Goal: Task Accomplishment & Management: Complete application form

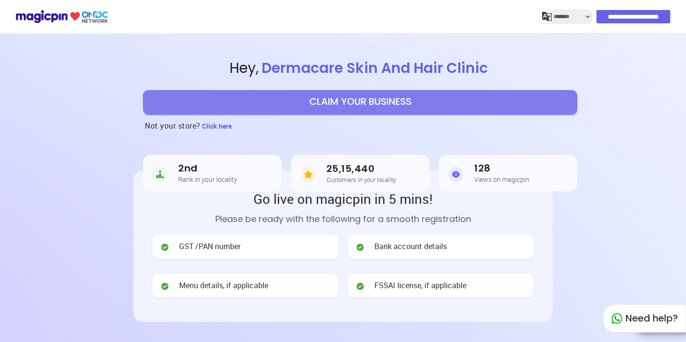
select select "*******"
click at [418, 102] on button "CLAIM YOUR BUSINESS" at bounding box center [360, 102] width 434 height 24
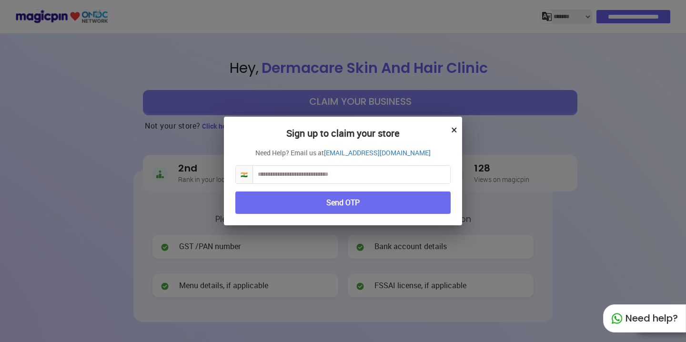
click at [343, 176] on input "text" at bounding box center [351, 175] width 197 height 18
type input "****"
type input "**********"
click at [269, 204] on button "Send OTP" at bounding box center [342, 202] width 215 height 22
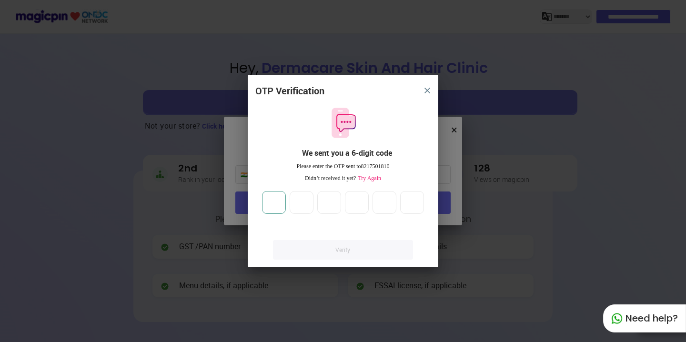
click at [269, 204] on input "number" at bounding box center [274, 202] width 24 height 23
type input "*"
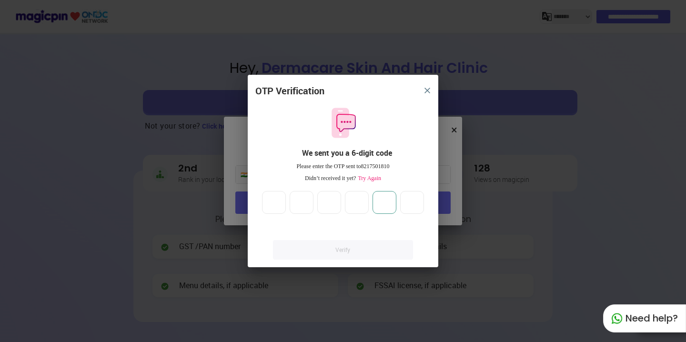
type input "*"
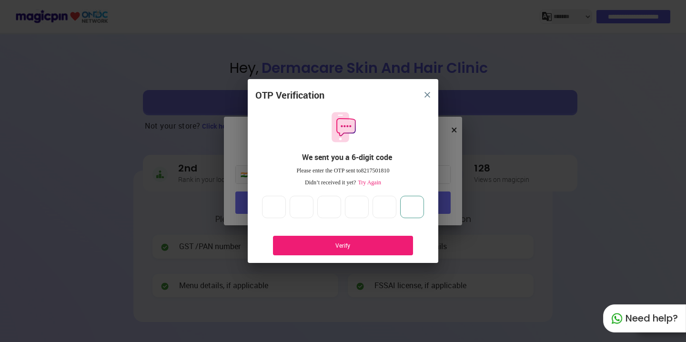
type input "*"
click at [290, 252] on div "Verify" at bounding box center [343, 246] width 140 height 20
click at [308, 242] on div "Verify" at bounding box center [342, 245] width 111 height 8
click at [372, 184] on span "Try Again" at bounding box center [368, 182] width 25 height 7
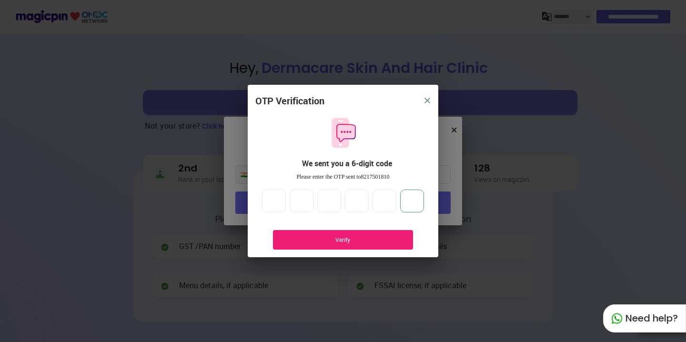
click at [411, 199] on input "*" at bounding box center [412, 200] width 24 height 23
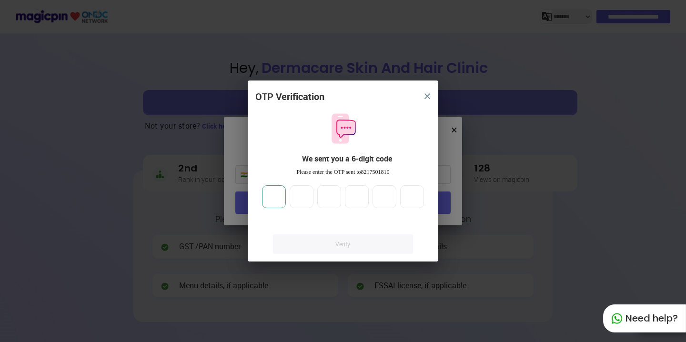
type input "*"
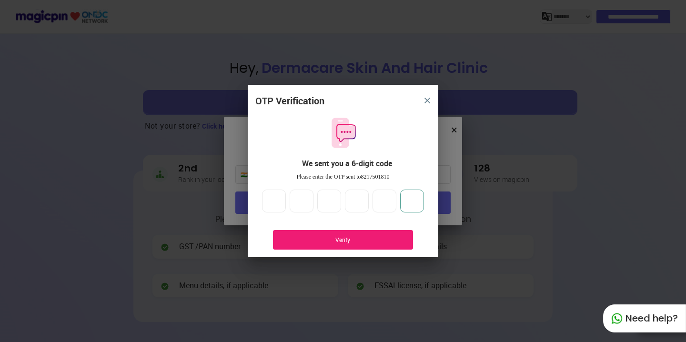
type input "*"
click at [406, 239] on div "Verify" at bounding box center [343, 240] width 140 height 20
